Goal: Navigation & Orientation: Find specific page/section

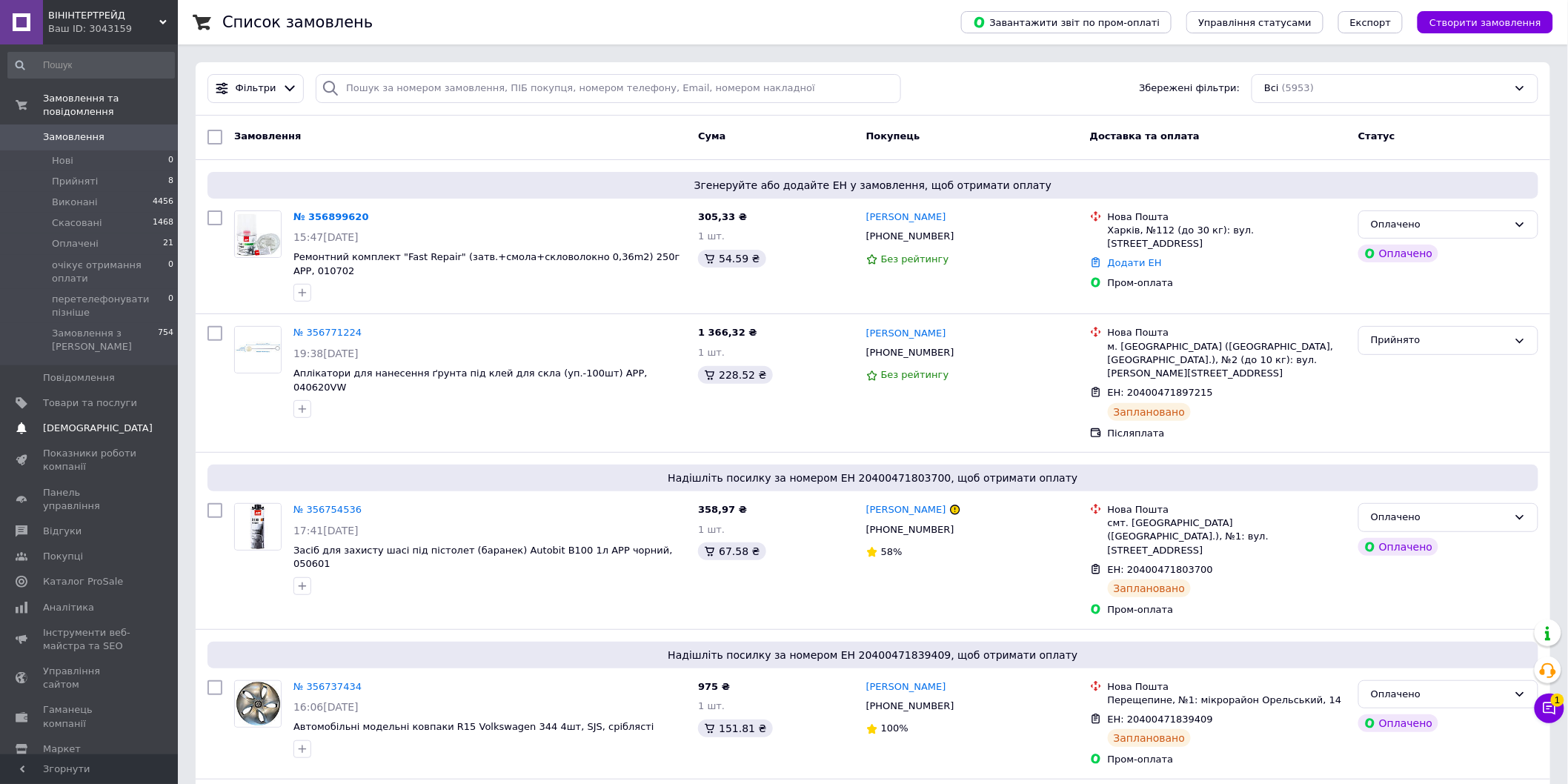
click at [81, 422] on span "[DEMOGRAPHIC_DATA]" at bounding box center [97, 428] width 110 height 13
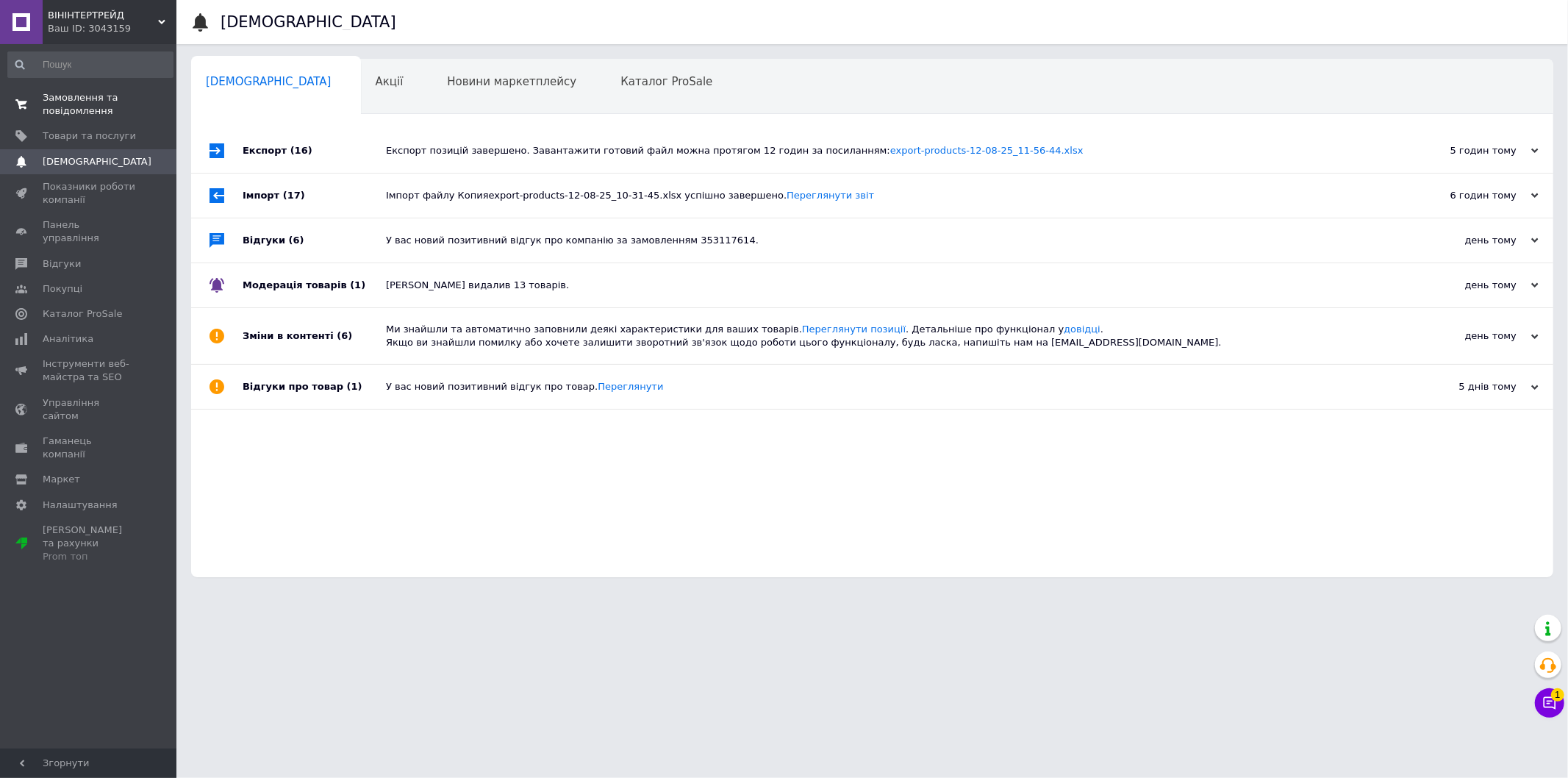
click at [105, 119] on link "Замовлення та повідомлення 0 0" at bounding box center [90, 105] width 181 height 38
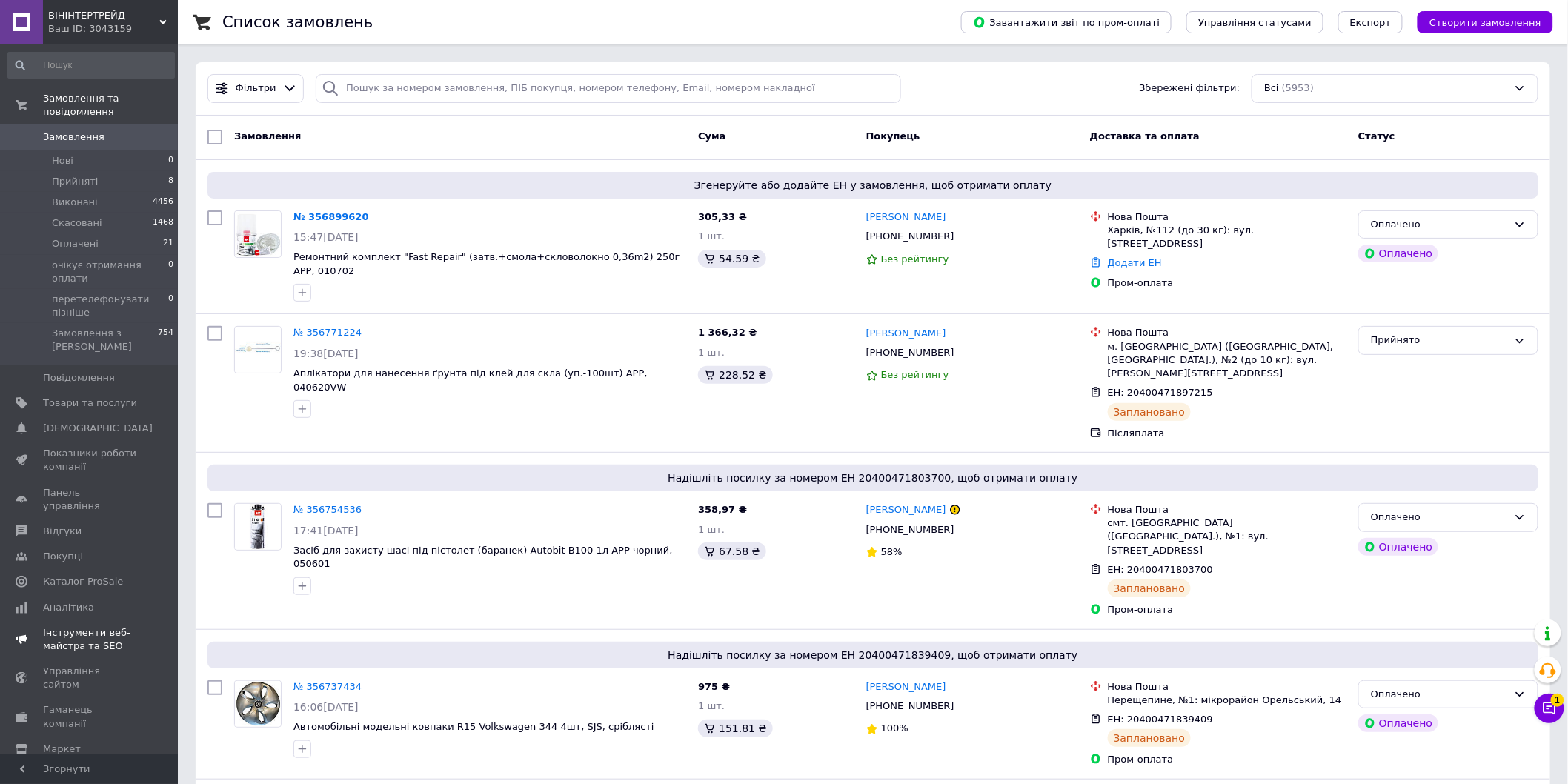
click at [89, 620] on link "Інструменти веб-майстра та SEO" at bounding box center [91, 639] width 182 height 38
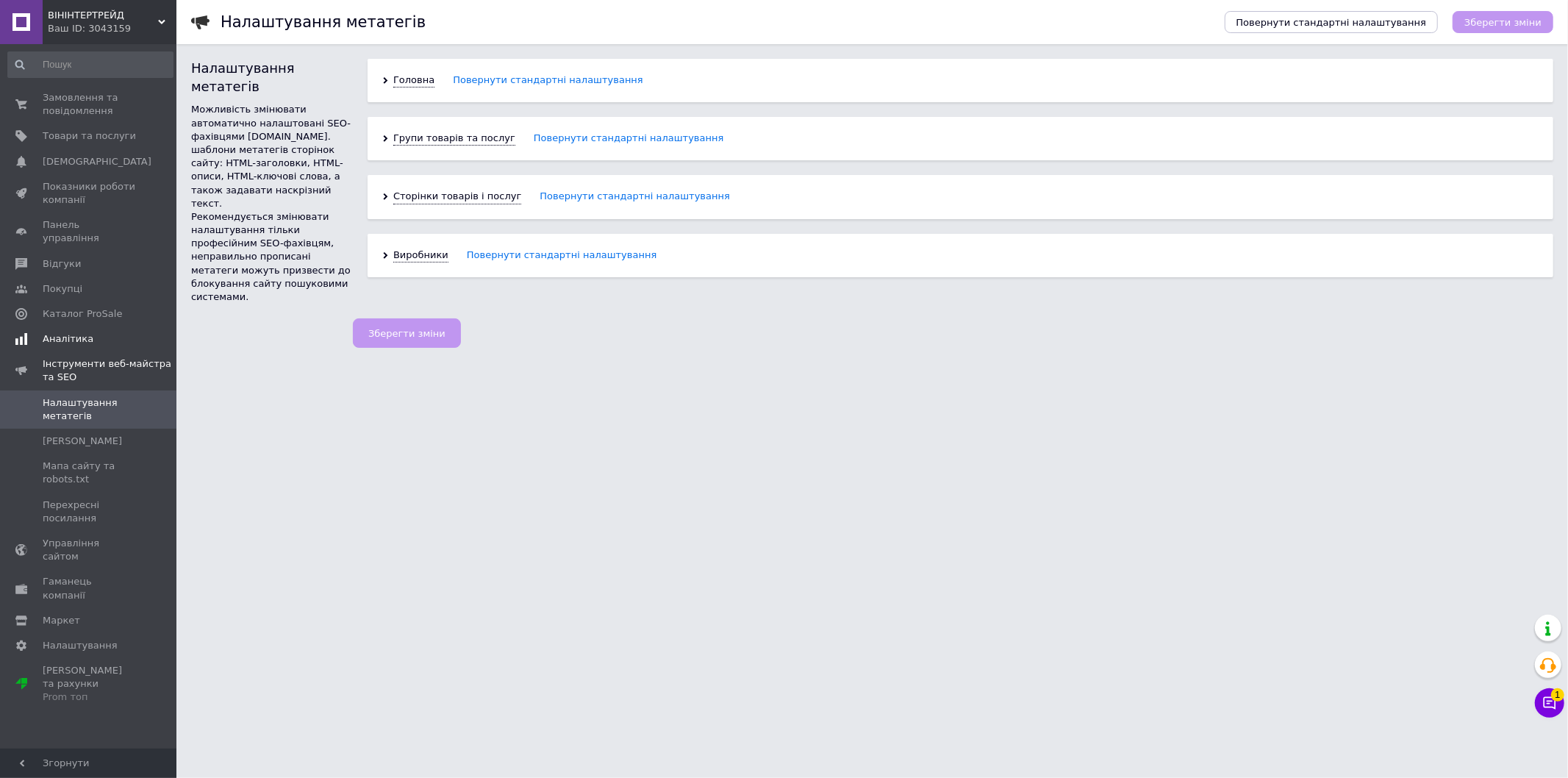
click at [81, 332] on span "Аналітика" at bounding box center [67, 339] width 51 height 13
